Goal: Information Seeking & Learning: Understand process/instructions

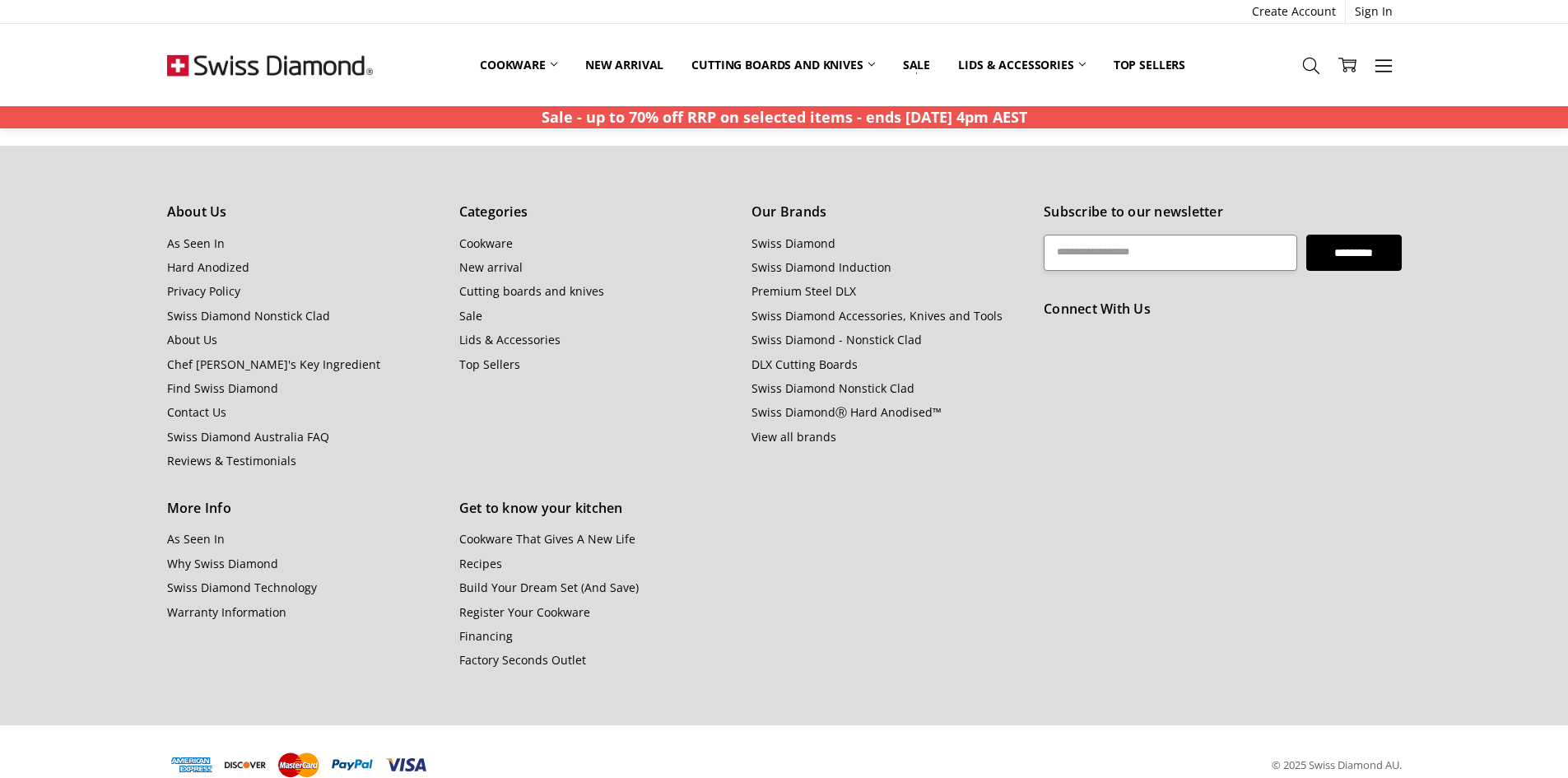
scroll to position [1362, 0]
click at [207, 608] on link "Warranty Information" at bounding box center [226, 614] width 119 height 16
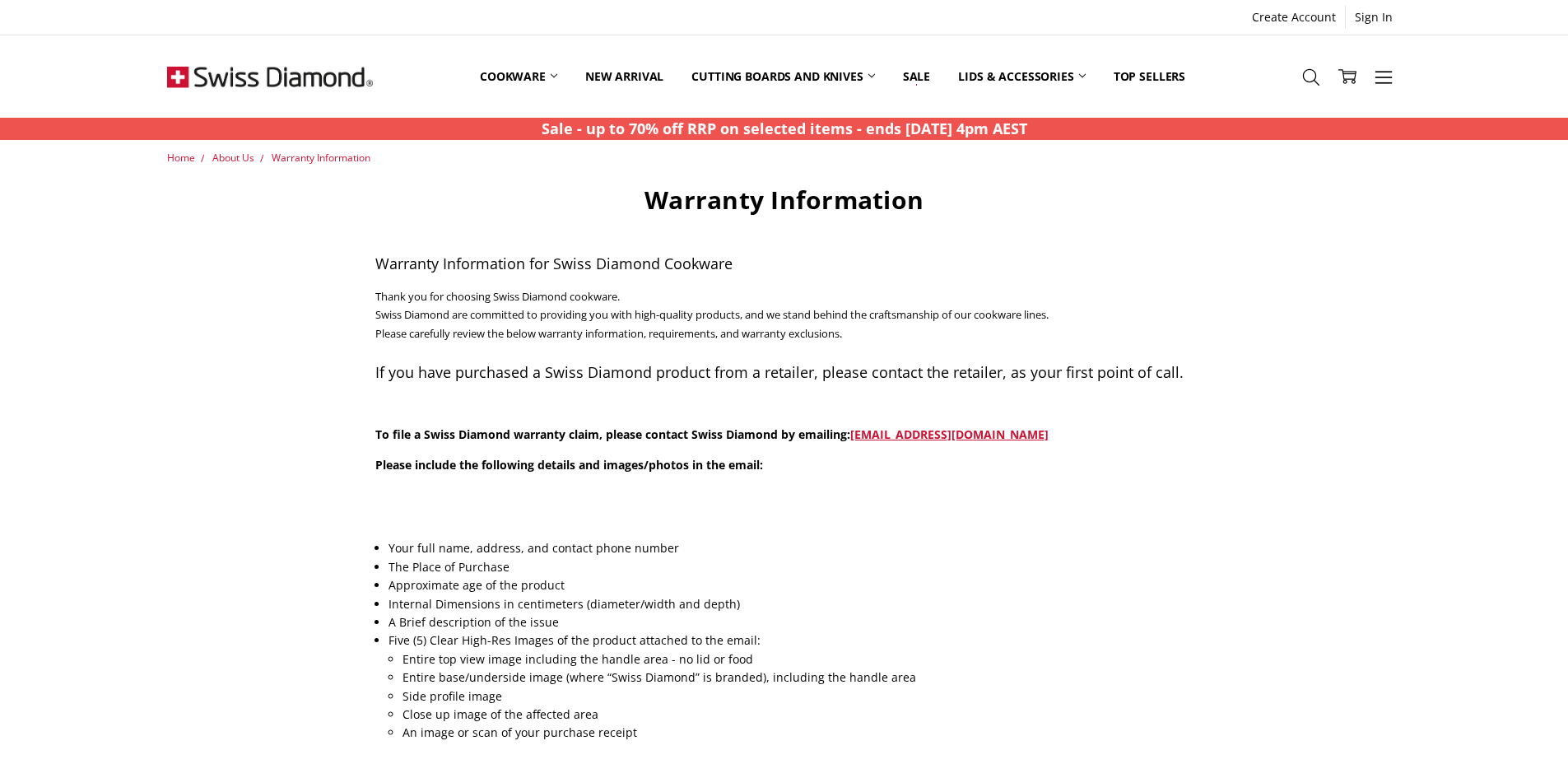
click at [889, 630] on li "A Brief description of the issue" at bounding box center [789, 623] width 803 height 18
click at [872, 713] on li "Close up image of the affected area" at bounding box center [797, 715] width 790 height 18
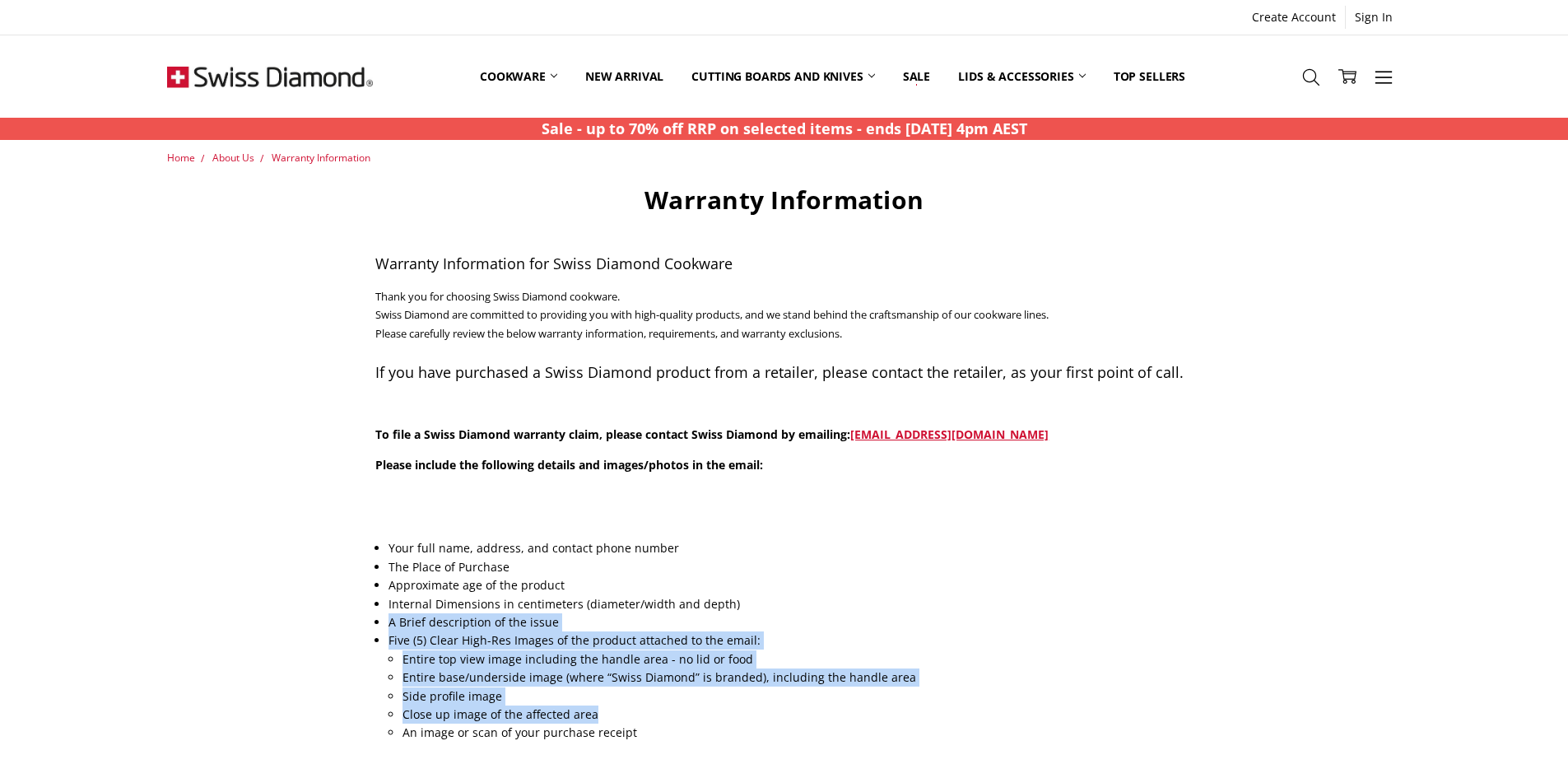
drag, startPoint x: 390, startPoint y: 621, endPoint x: 884, endPoint y: 723, distance: 504.4
click at [884, 723] on ul "Your full name, address, and contact phone number The Place of Purchase Approxi…" at bounding box center [789, 641] width 803 height 203
copy ul "A Brief description of the issue Five (5) Clear High-Res Images of the product …"
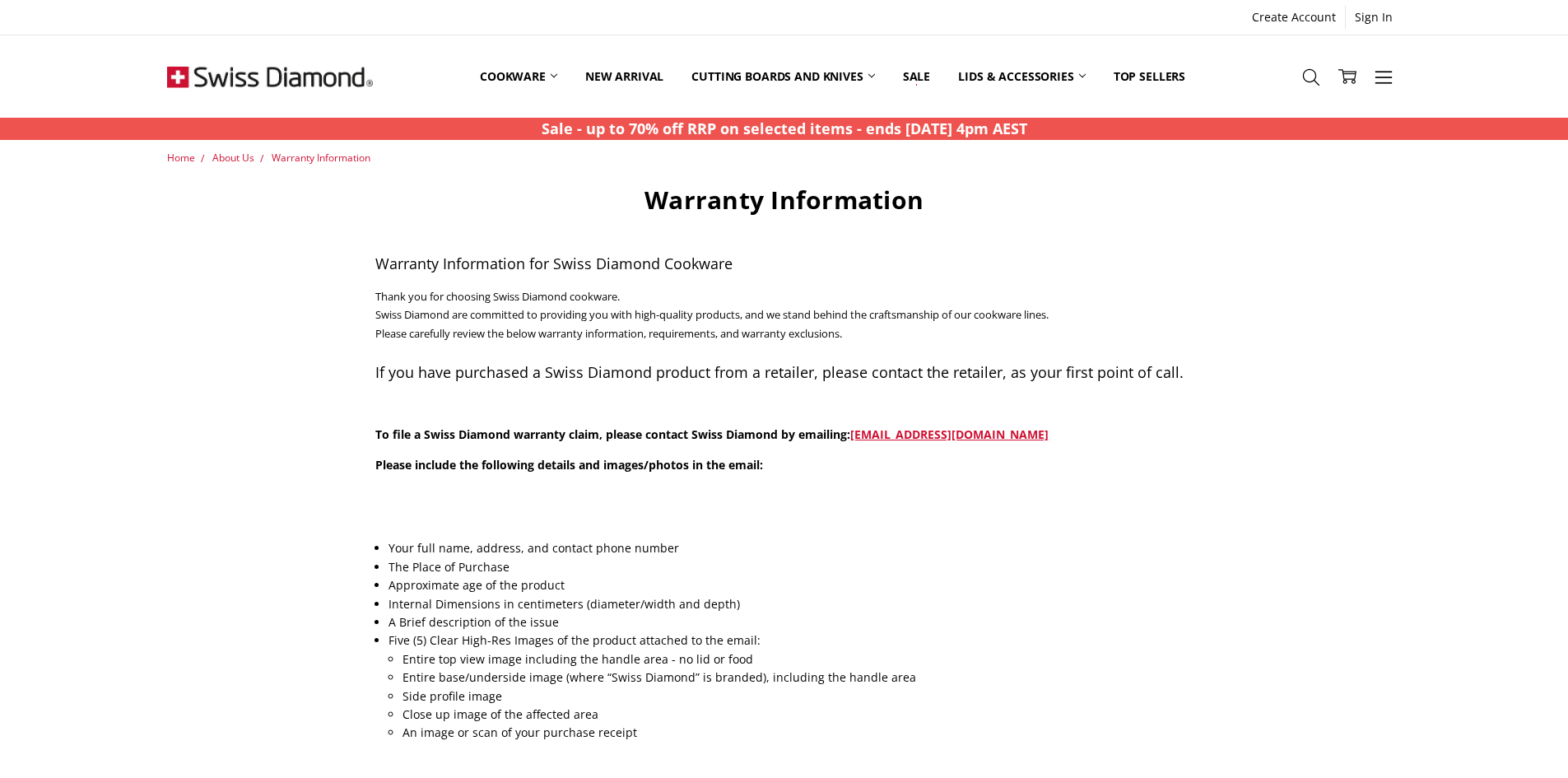
click at [1036, 561] on li "The Place of Purchase" at bounding box center [789, 567] width 803 height 18
